Goal: Task Accomplishment & Management: Use online tool/utility

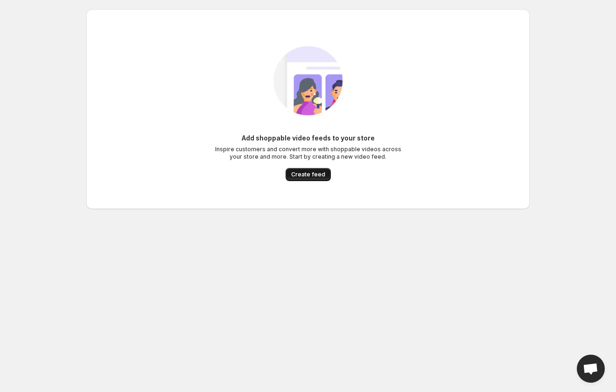
click at [307, 176] on span "Create feed" at bounding box center [308, 174] width 34 height 7
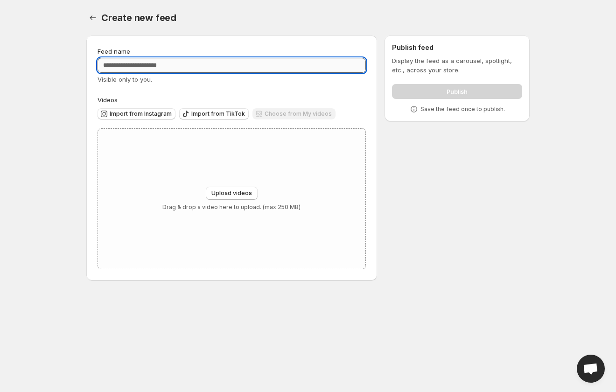
click at [185, 69] on input "Feed name" at bounding box center [231, 65] width 268 height 15
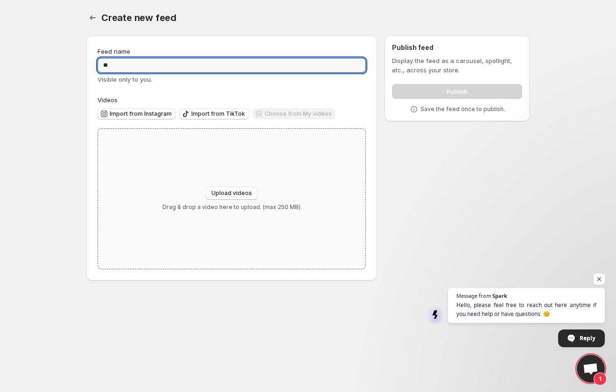
type input "*"
type input "**********"
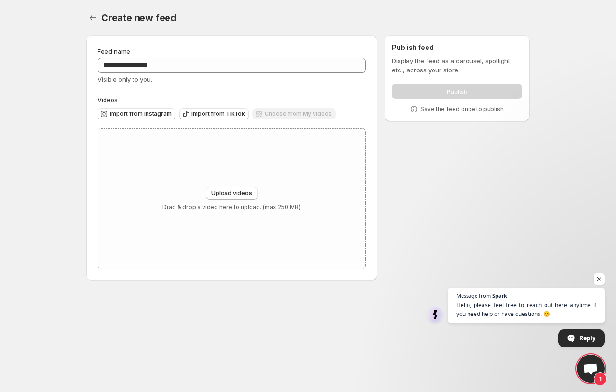
click at [476, 169] on div "**********" at bounding box center [304, 160] width 451 height 264
click at [228, 200] on div "Upload videos Drag & drop a video here to upload. (max 250 MB)" at bounding box center [231, 199] width 138 height 24
click at [151, 113] on span "Import from Instagram" at bounding box center [141, 113] width 62 height 7
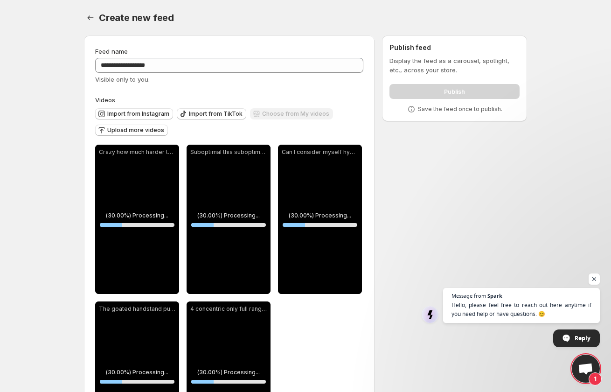
click at [514, 186] on div "**********" at bounding box center [301, 250] width 451 height 445
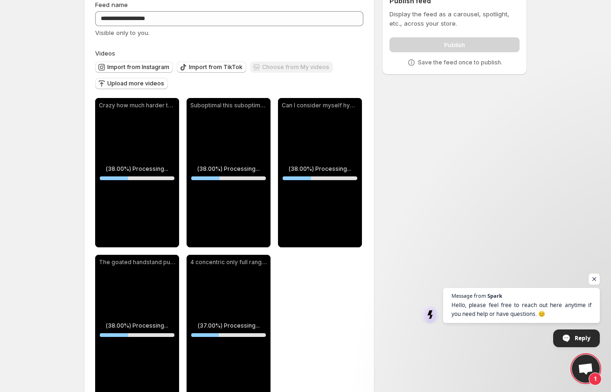
scroll to position [81, 0]
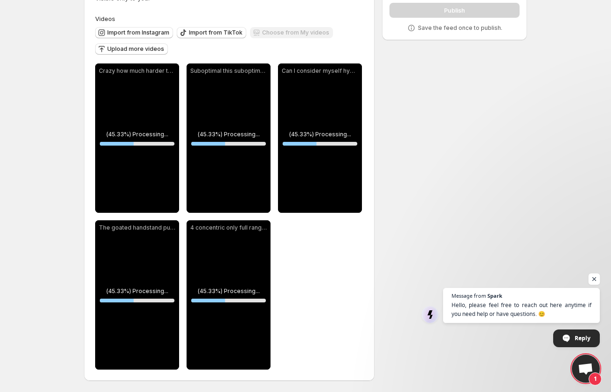
click at [598, 279] on span "Open chat" at bounding box center [595, 279] width 12 height 12
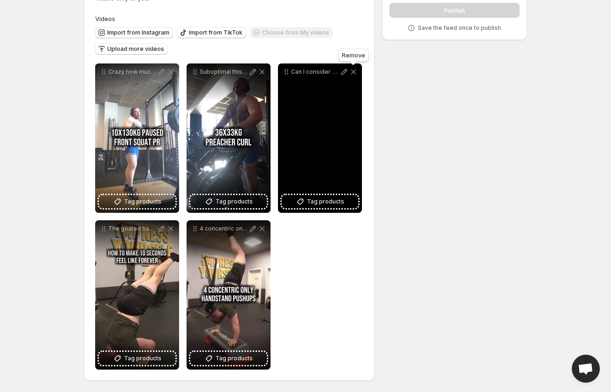
click at [352, 74] on icon at bounding box center [353, 71] width 9 height 9
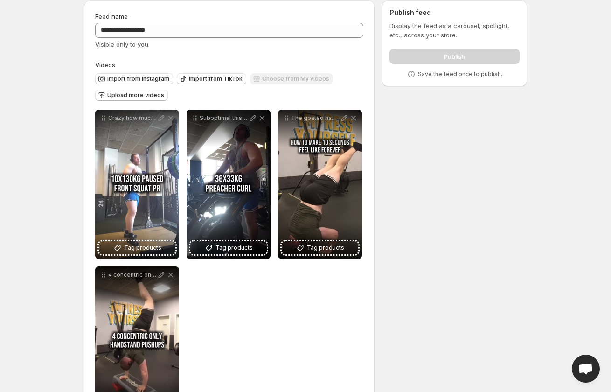
scroll to position [0, 0]
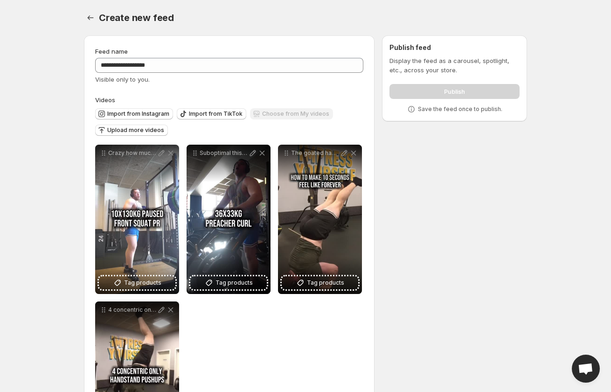
click at [309, 299] on div "**********" at bounding box center [229, 298] width 268 height 306
click at [446, 91] on div "Publish" at bounding box center [454, 89] width 130 height 19
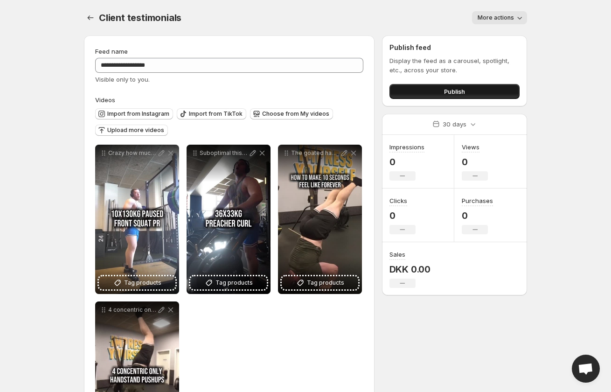
click at [425, 96] on button "Publish" at bounding box center [454, 91] width 130 height 15
click at [508, 21] on span "More actions" at bounding box center [496, 17] width 36 height 7
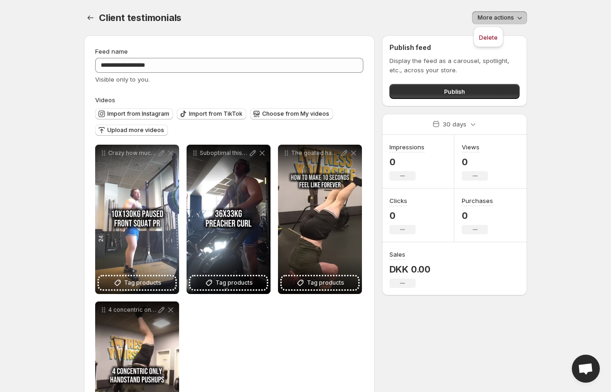
click at [508, 21] on span "More actions" at bounding box center [496, 17] width 36 height 7
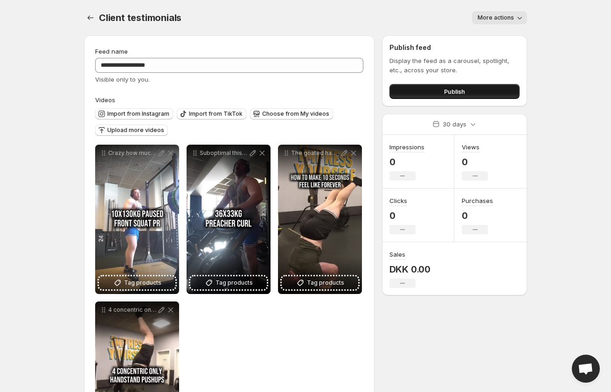
click at [447, 91] on span "Publish" at bounding box center [454, 91] width 21 height 9
click at [144, 115] on span "Import from Instagram" at bounding box center [138, 113] width 62 height 7
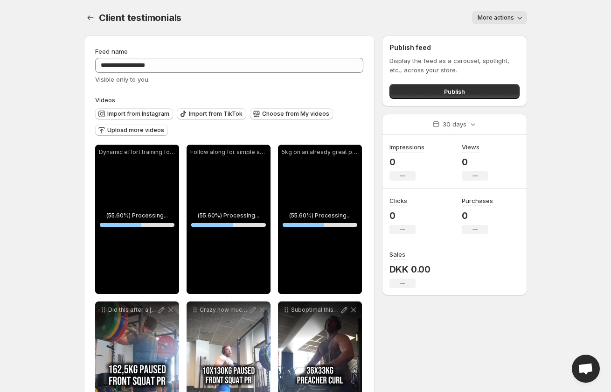
drag, startPoint x: 480, startPoint y: 78, endPoint x: 467, endPoint y: 93, distance: 19.2
click at [478, 80] on div "Display the feed as a carousel, spotlight, etc., across your store. Publish" at bounding box center [454, 77] width 130 height 43
click at [467, 94] on button "Publish" at bounding box center [454, 91] width 130 height 15
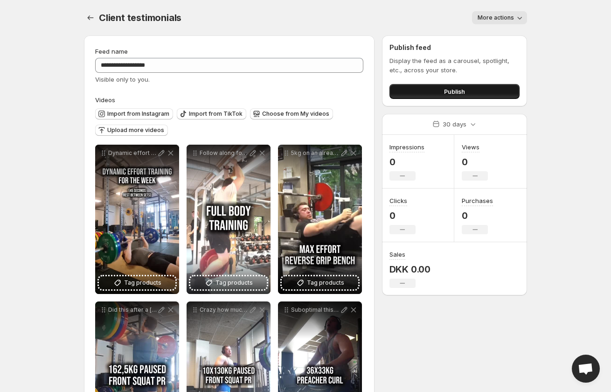
click at [447, 85] on button "Publish" at bounding box center [454, 91] width 130 height 15
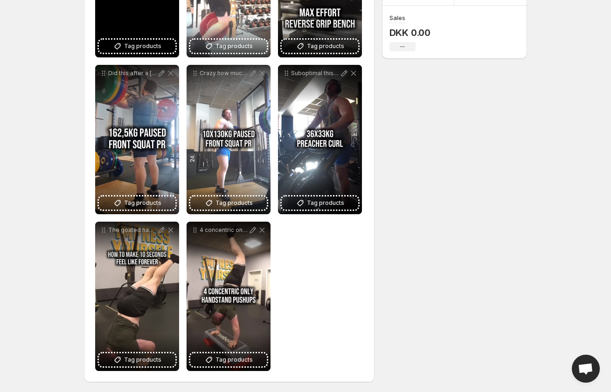
scroll to position [238, 0]
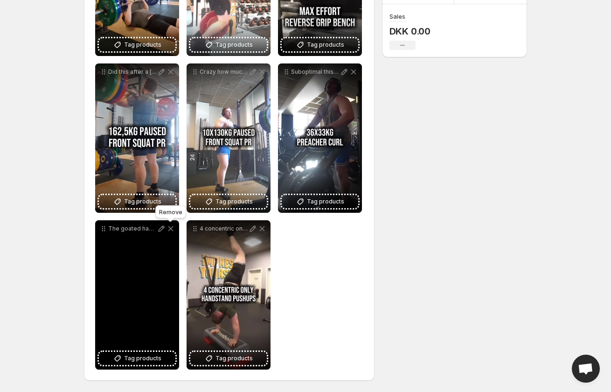
click at [174, 229] on icon at bounding box center [170, 228] width 9 height 9
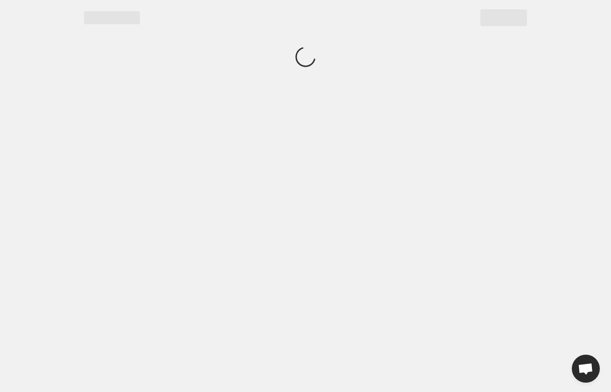
scroll to position [0, 0]
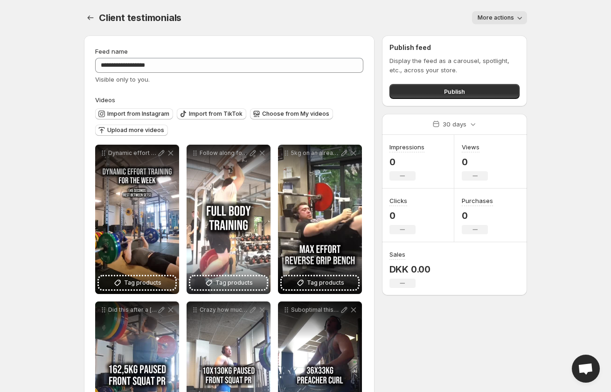
click at [521, 12] on button "More actions" at bounding box center [499, 17] width 55 height 13
click at [524, 11] on div "Client testimonials. This page is ready Client testimonials More actions More a…" at bounding box center [305, 17] width 443 height 35
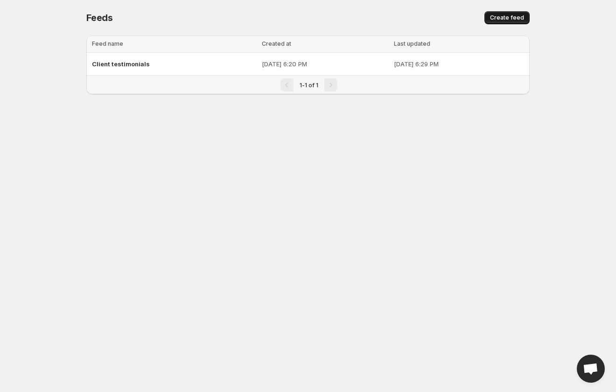
click at [522, 11] on button "Create feed" at bounding box center [506, 17] width 45 height 13
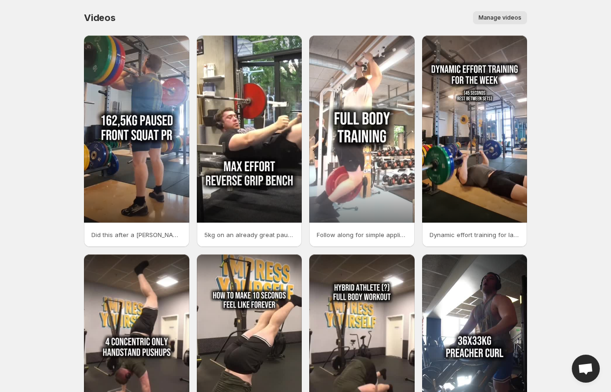
click at [514, 14] on button "Manage videos" at bounding box center [500, 17] width 54 height 13
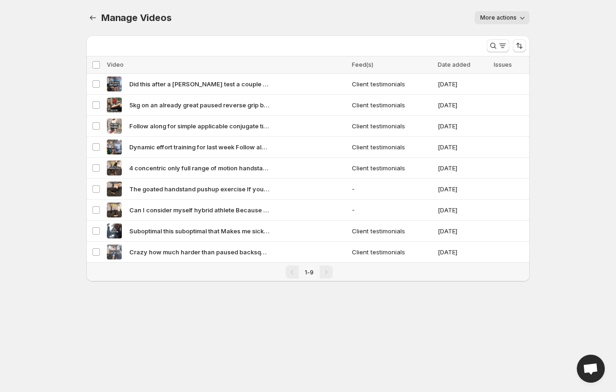
click at [514, 14] on button "More actions" at bounding box center [501, 17] width 55 height 13
